Goal: Communication & Community: Participate in discussion

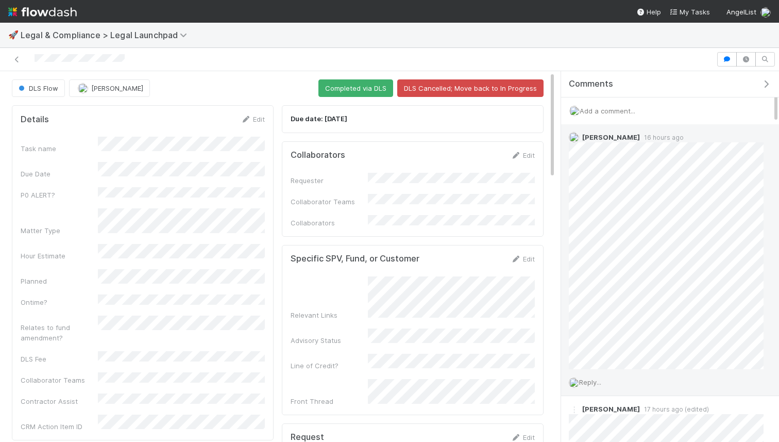
click at [602, 383] on span "Reply..." at bounding box center [590, 382] width 22 height 8
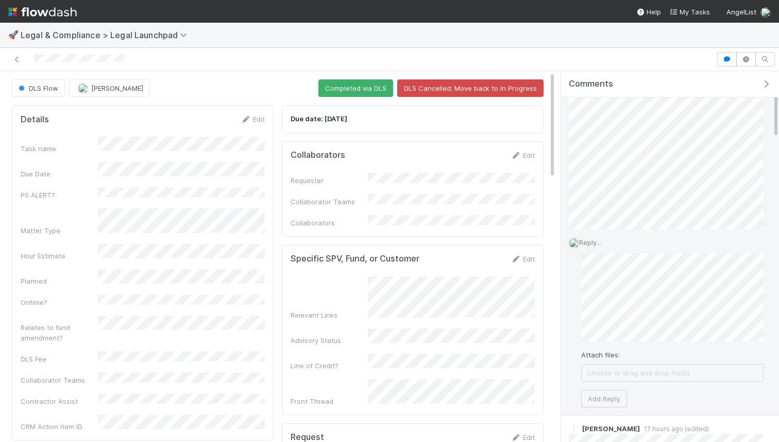
scroll to position [151, 0]
click at [607, 394] on button "Add Reply" at bounding box center [604, 388] width 46 height 18
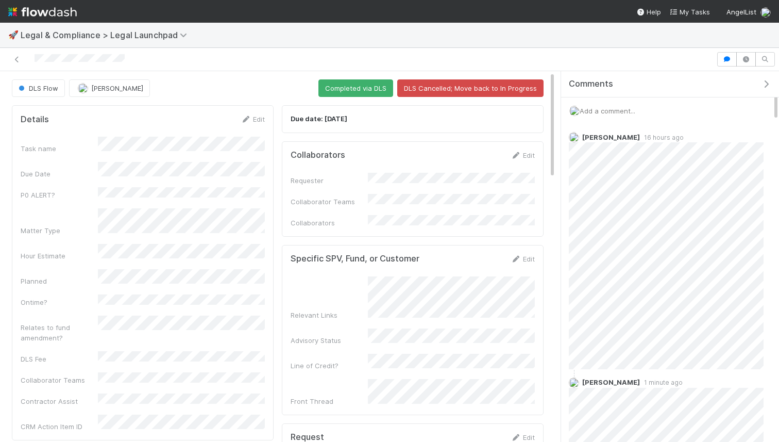
click at [615, 109] on span "Add a comment..." at bounding box center [608, 111] width 56 height 8
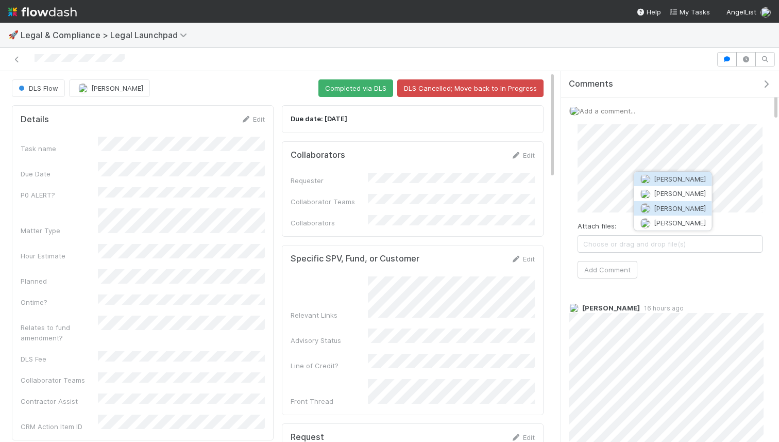
click at [671, 211] on span "[PERSON_NAME]" at bounding box center [680, 208] width 52 height 8
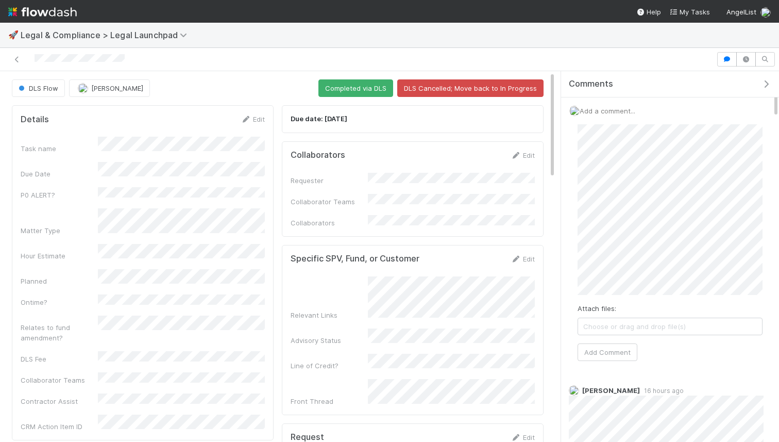
click at [779, 302] on div "Add a comment... Attach files: Choose or drag and drop file(s) Add Comment" at bounding box center [670, 237] width 218 height 280
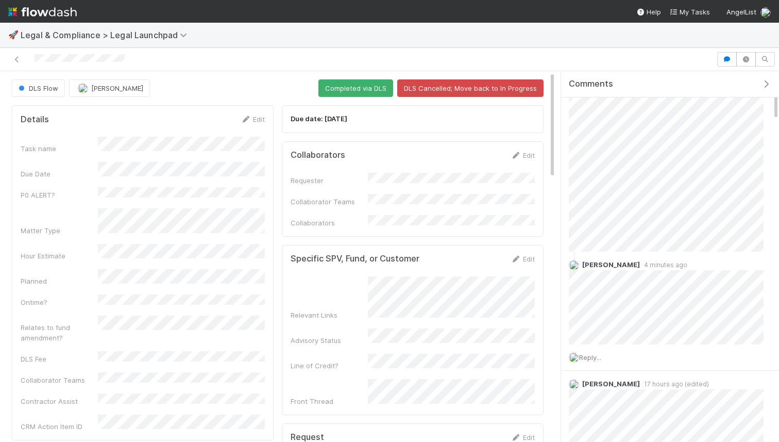
scroll to position [29, 0]
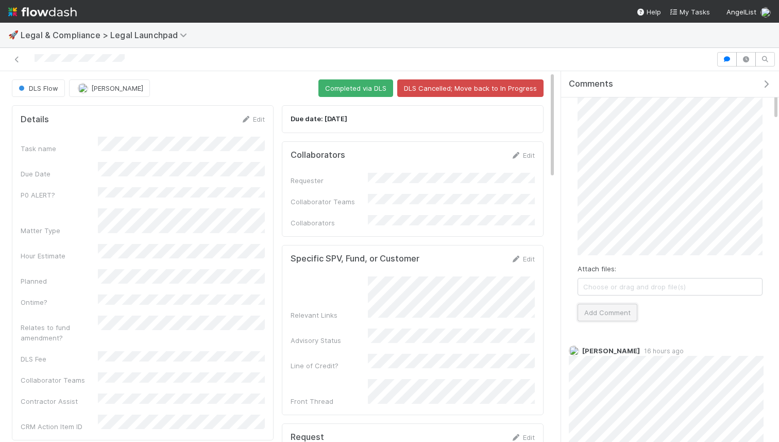
click at [610, 314] on button "Add Comment" at bounding box center [608, 313] width 60 height 18
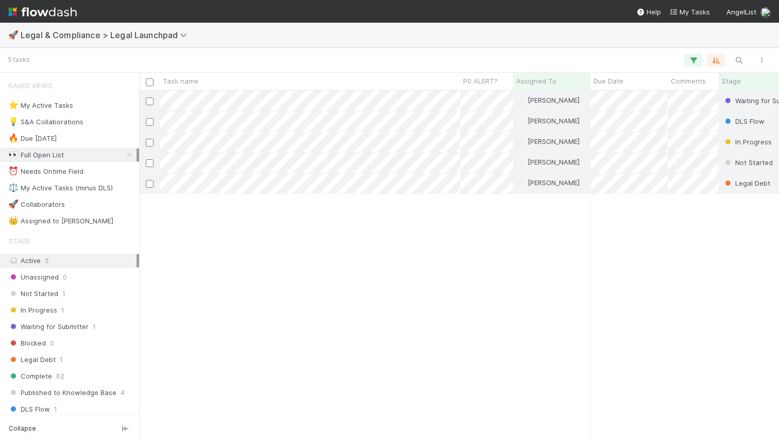
scroll to position [351, 640]
